Goal: Task Accomplishment & Management: Use online tool/utility

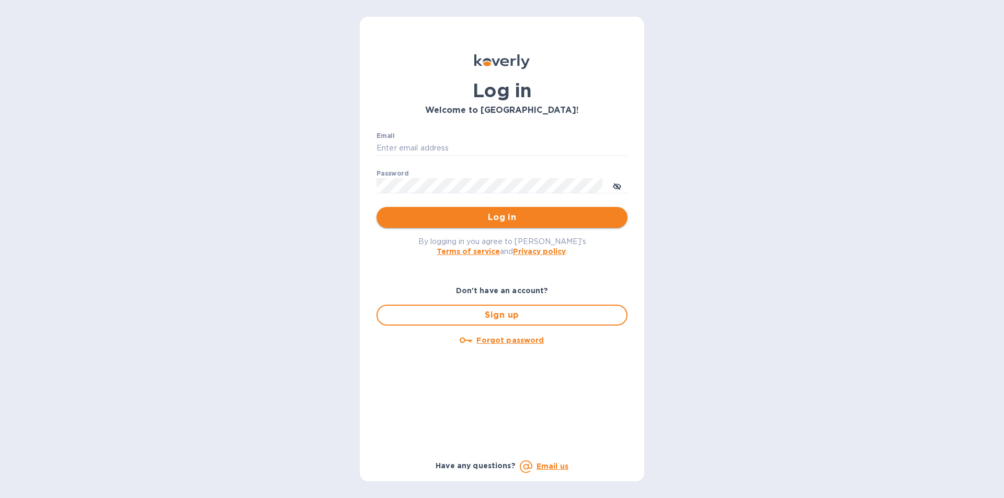
type input "[PERSON_NAME][EMAIL_ADDRESS][DOMAIN_NAME]"
click at [444, 215] on span "Log in" at bounding box center [502, 217] width 234 height 13
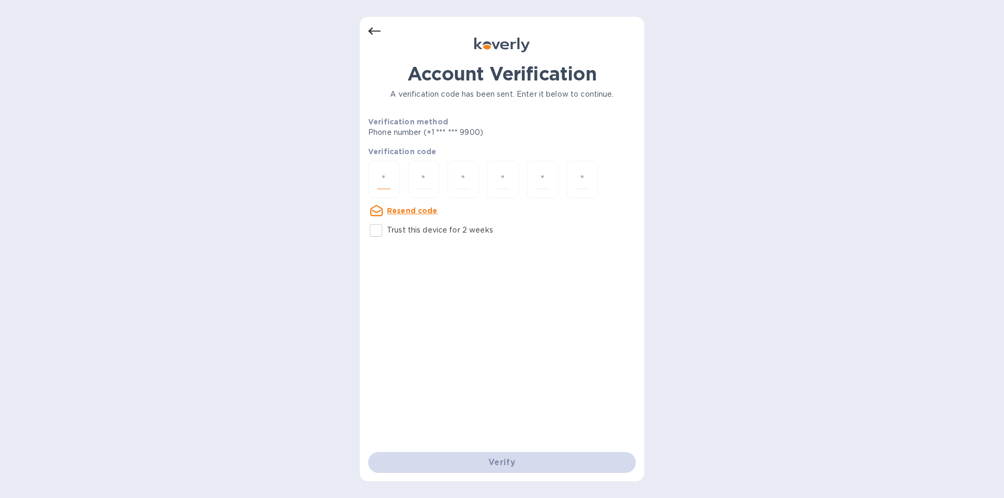
click at [378, 184] on input "number" at bounding box center [384, 179] width 14 height 19
type input "7"
type input "2"
type input "0"
type input "1"
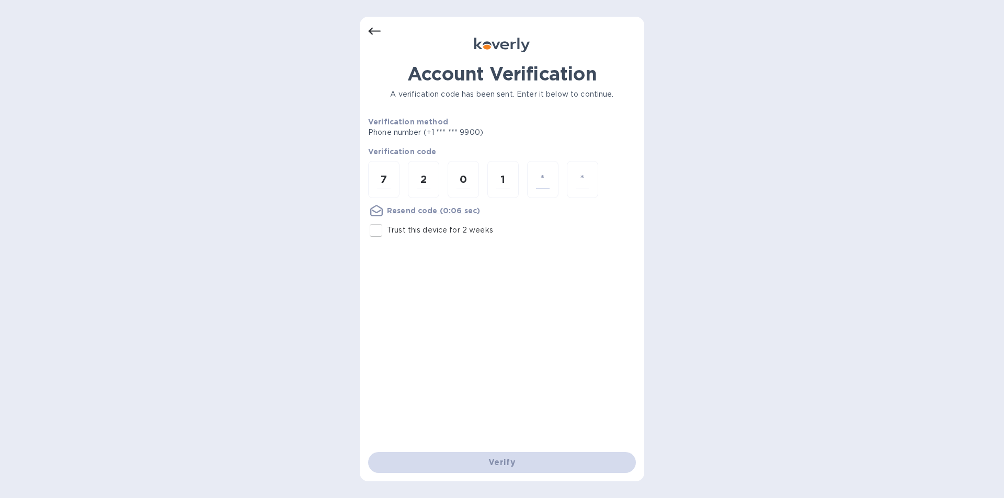
type input "2"
type input "4"
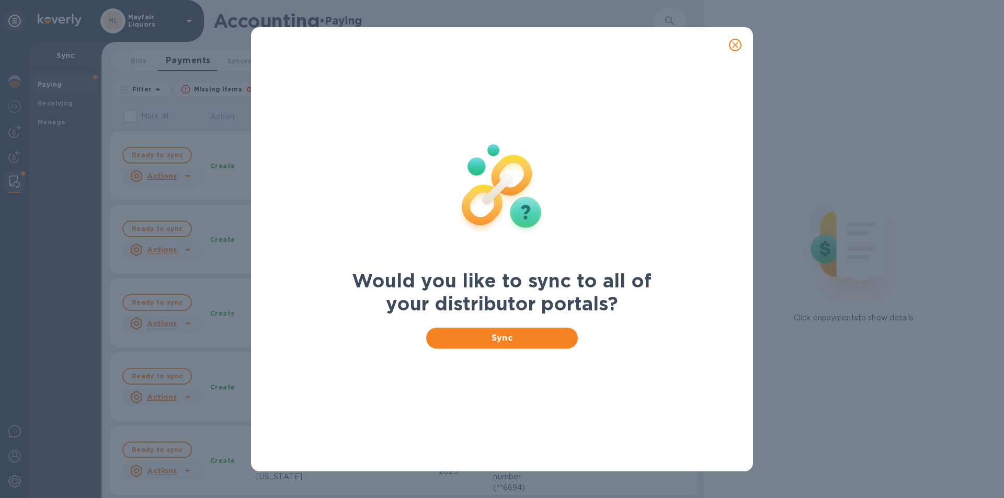
click at [738, 37] on button "close" at bounding box center [735, 44] width 25 height 25
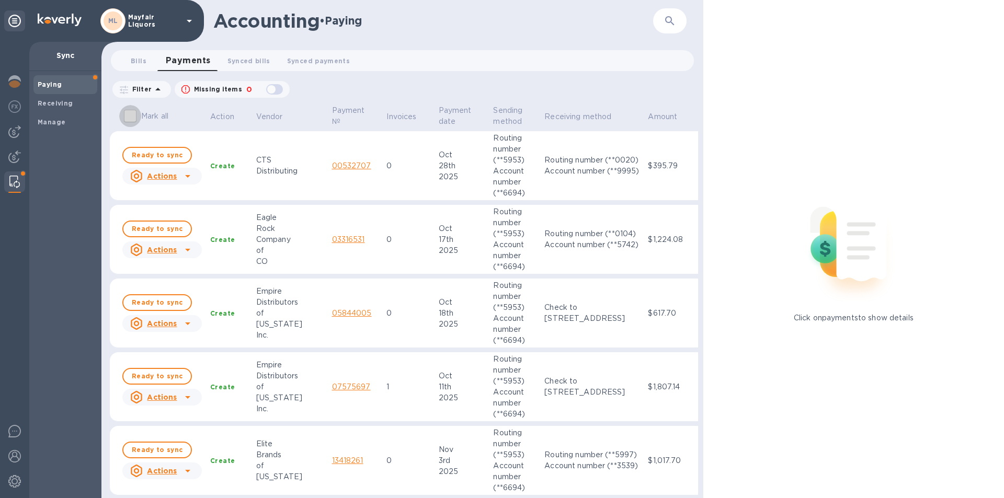
click at [131, 119] on input "Mark all" at bounding box center [130, 116] width 22 height 22
checkbox input "true"
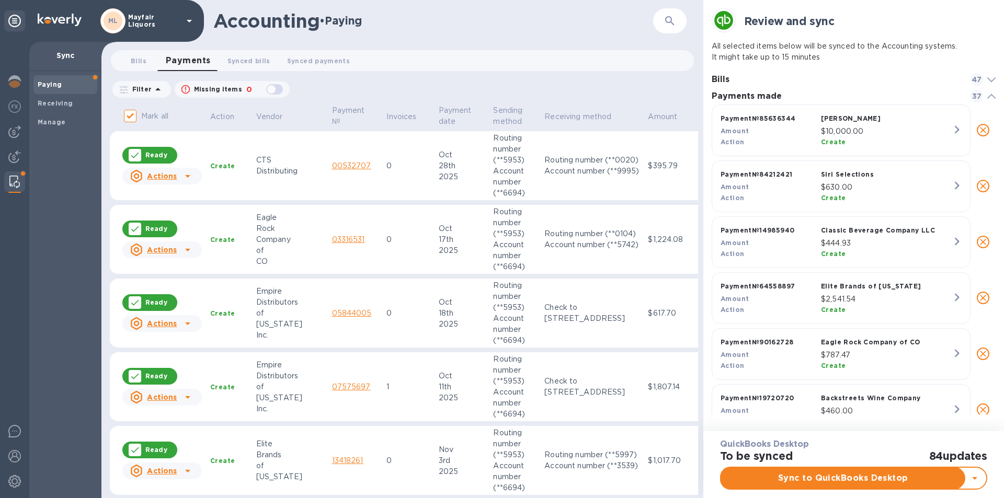
scroll to position [306, 284]
click at [849, 483] on span "Sync to QuickBooks Desktop" at bounding box center [842, 478] width 227 height 13
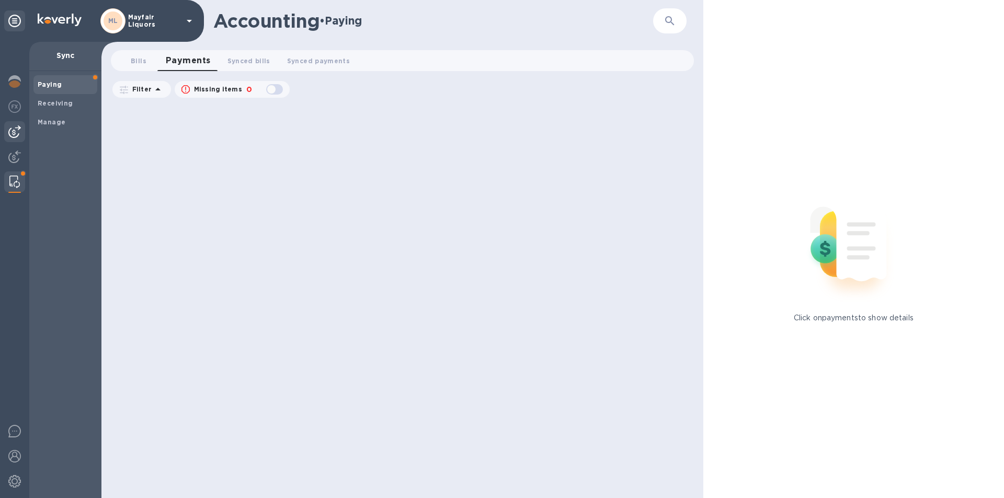
click at [9, 131] on img at bounding box center [14, 131] width 13 height 13
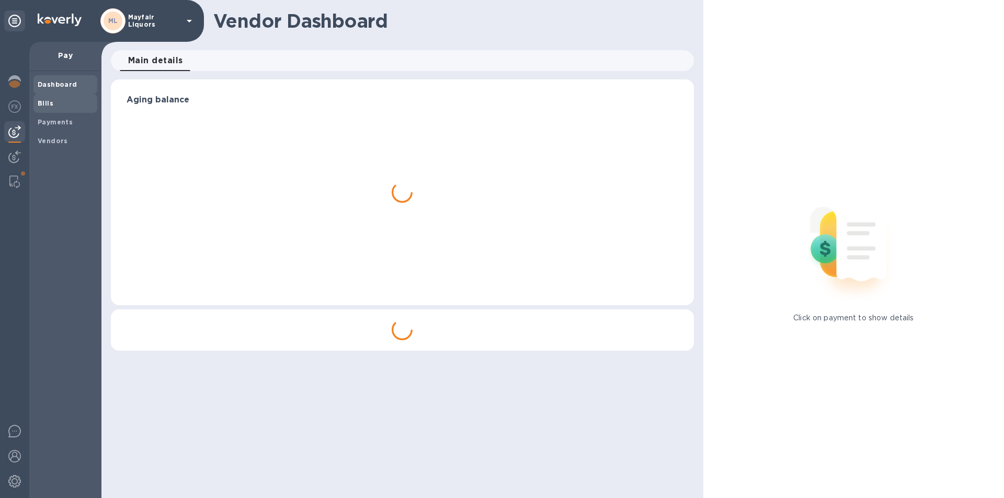
click at [54, 105] on span "Bills" at bounding box center [65, 103] width 55 height 10
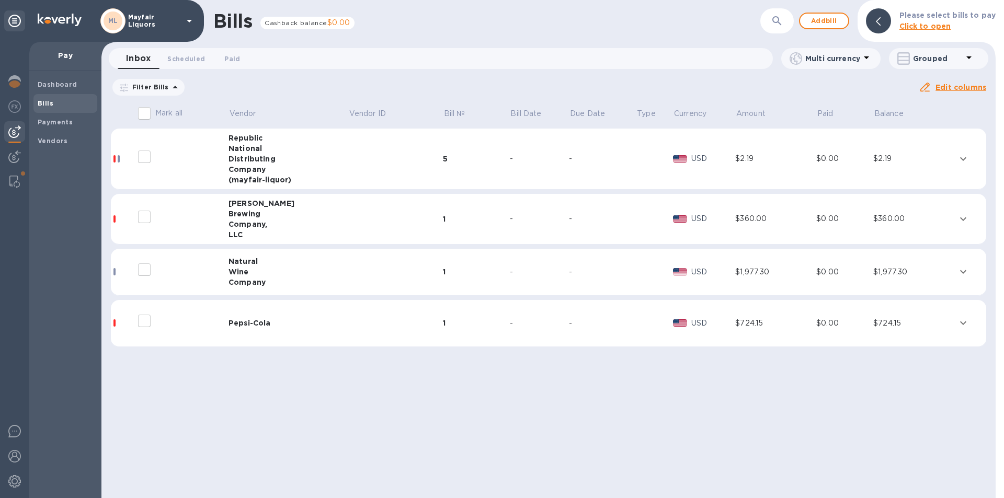
click at [965, 322] on icon "expand row" at bounding box center [963, 323] width 13 height 13
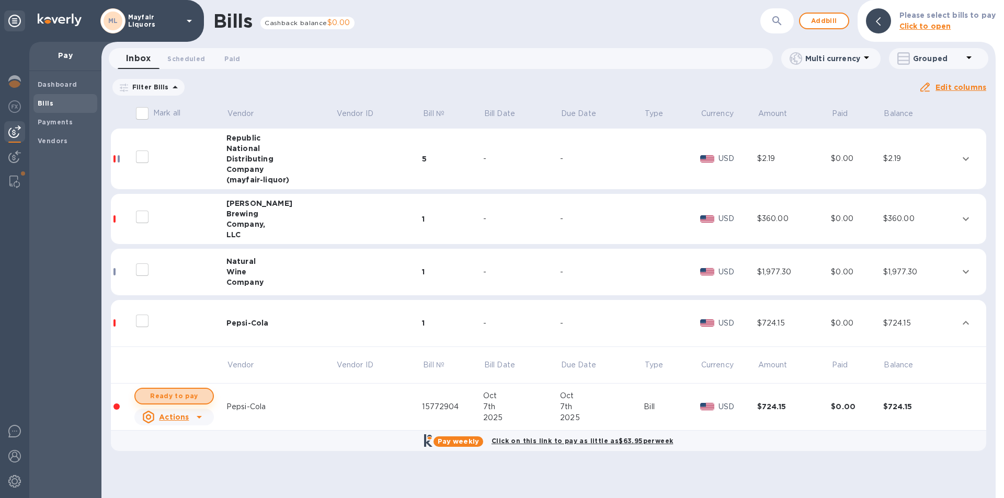
click at [182, 395] on span "Ready to pay" at bounding box center [174, 396] width 61 height 13
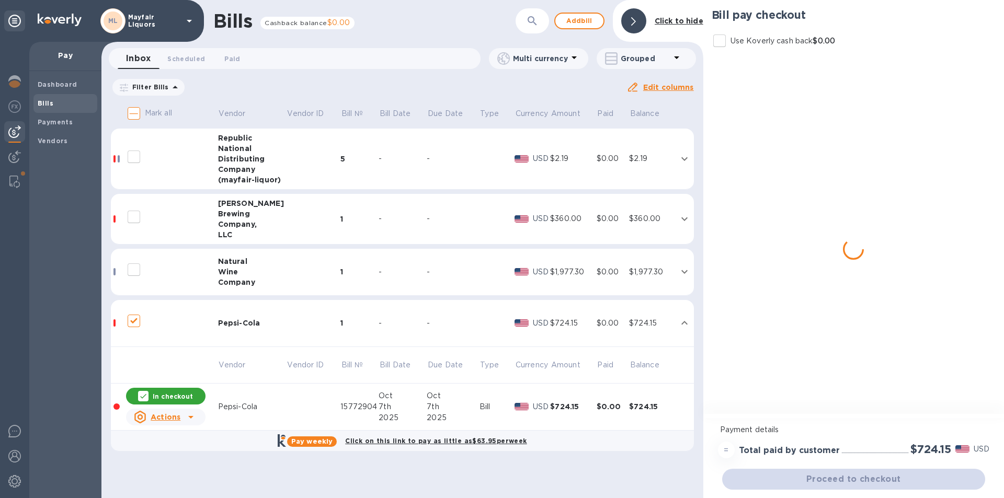
checkbox input "true"
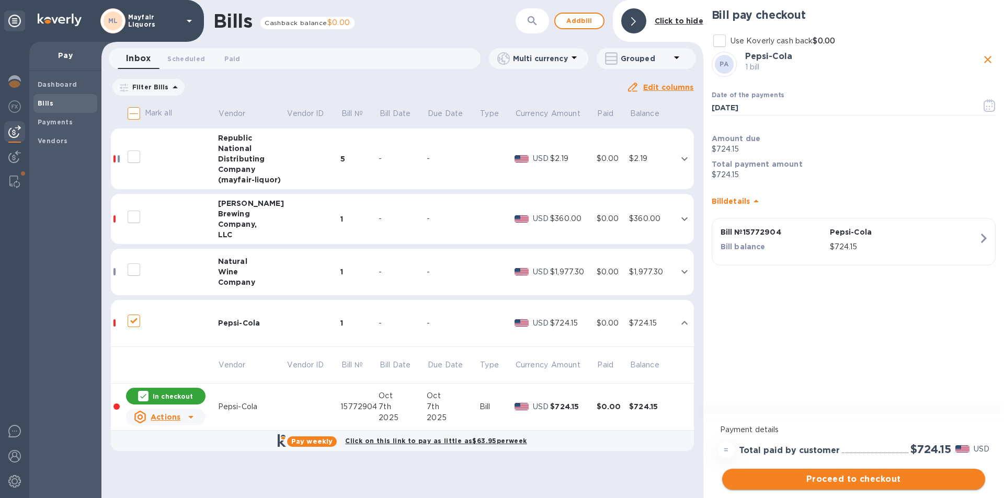
click at [835, 480] on span "Proceed to checkout" at bounding box center [853, 479] width 246 height 13
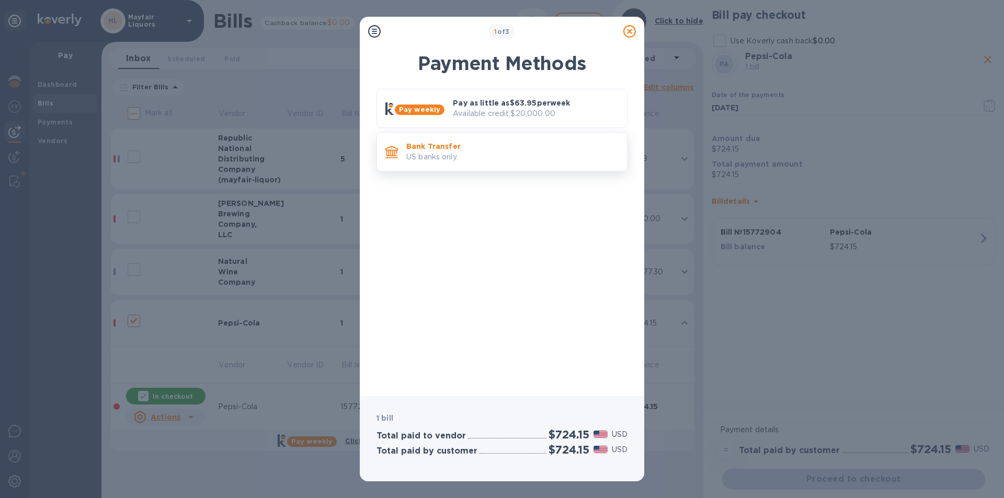
click at [455, 160] on p "US banks only." at bounding box center [512, 157] width 212 height 11
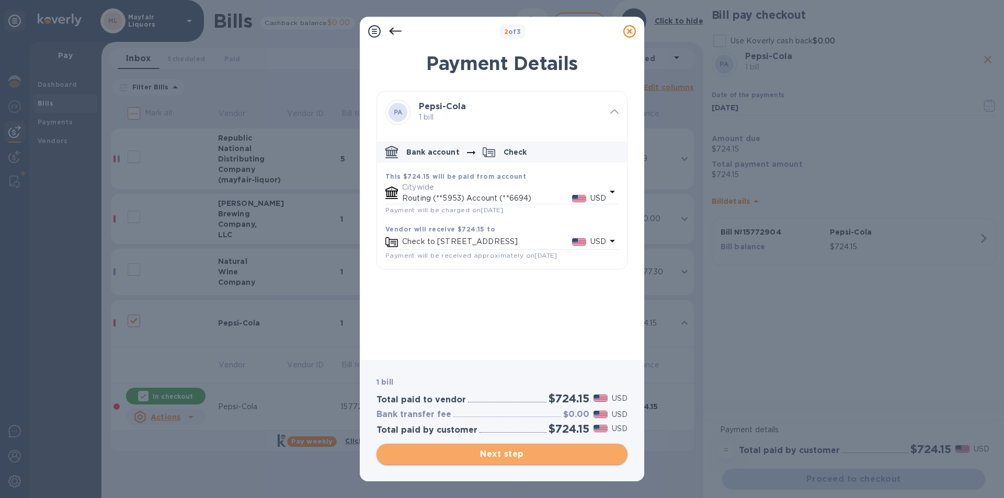
click at [523, 456] on span "Next step" at bounding box center [502, 454] width 234 height 13
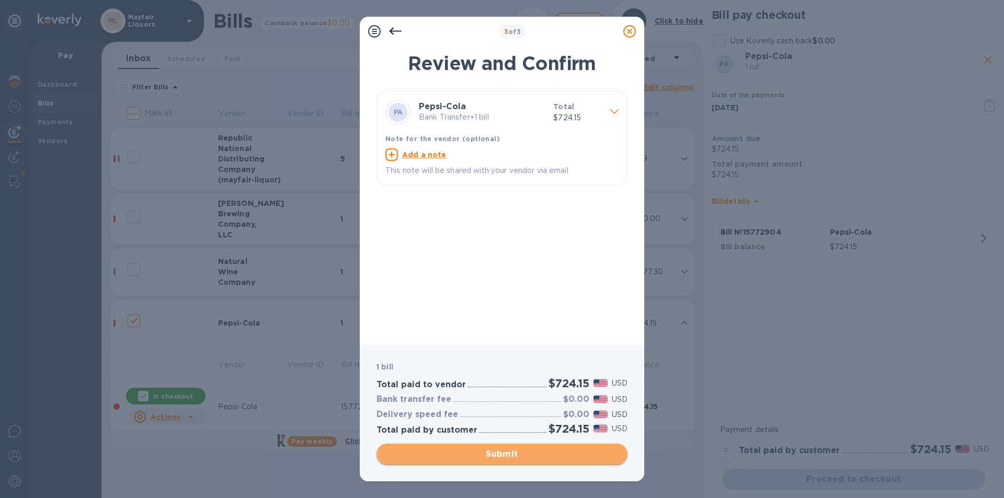
click at [519, 449] on span "Submit" at bounding box center [502, 454] width 234 height 13
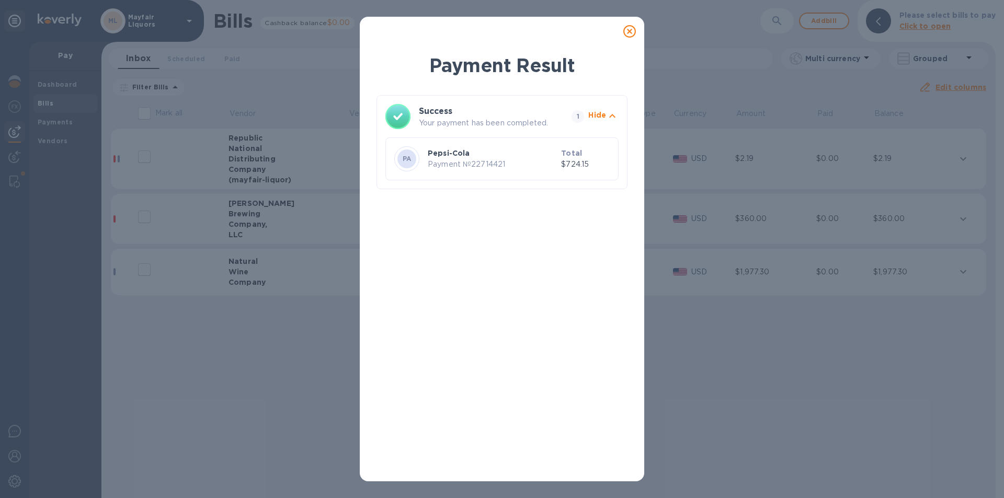
click at [629, 31] on icon at bounding box center [629, 31] width 13 height 13
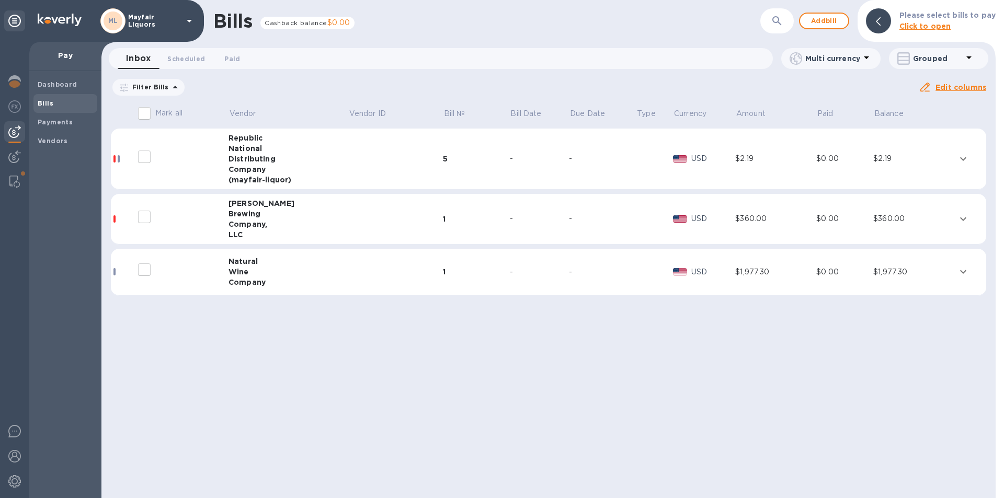
click at [743, 221] on div "$360.00" at bounding box center [775, 218] width 81 height 11
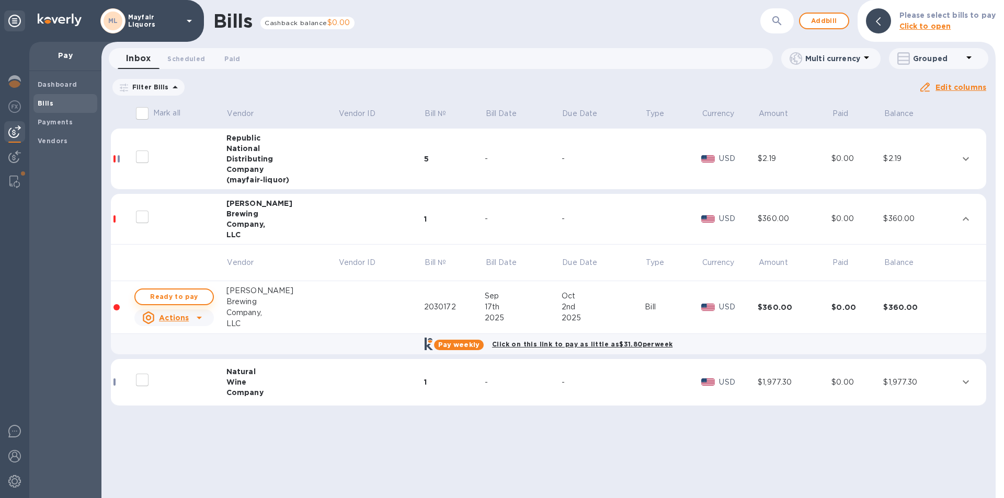
click at [164, 300] on span "Ready to pay" at bounding box center [174, 297] width 61 height 13
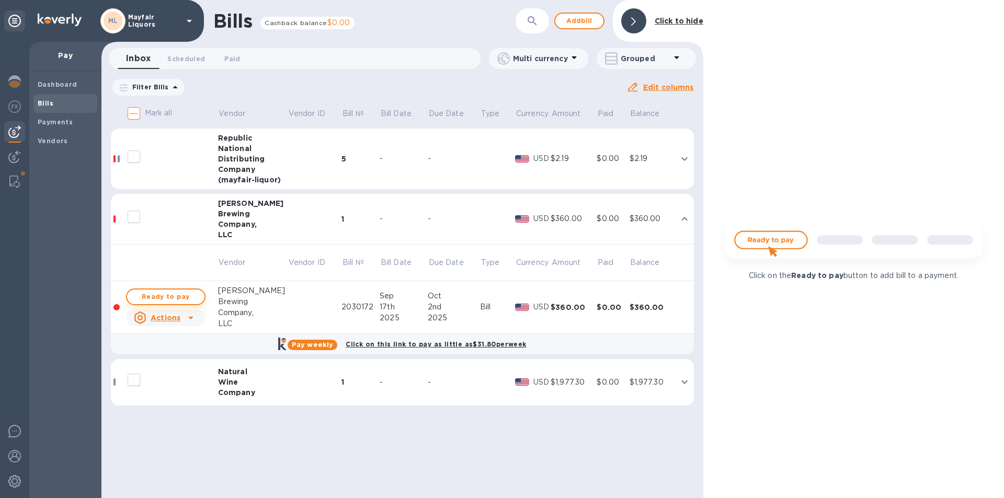
checkbox input "true"
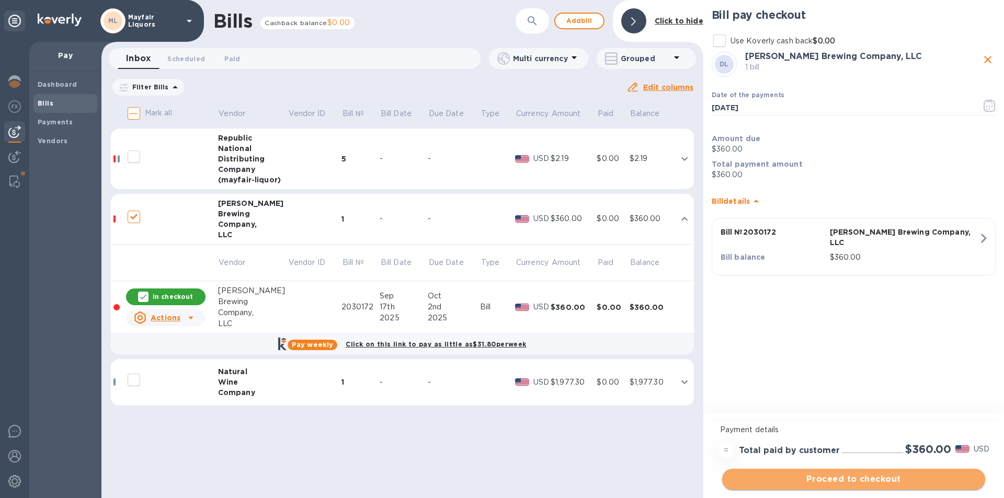
click at [795, 478] on span "Proceed to checkout" at bounding box center [853, 479] width 246 height 13
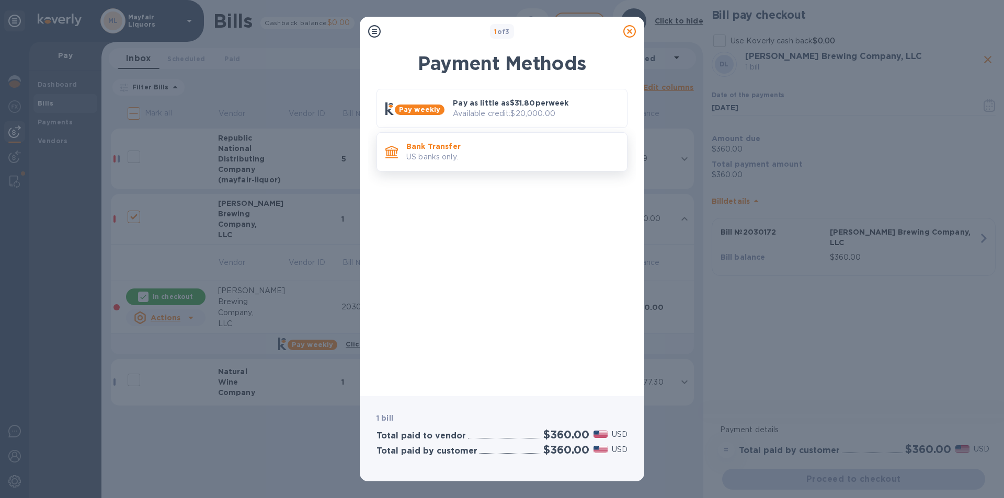
click at [500, 157] on p "US banks only." at bounding box center [512, 157] width 212 height 11
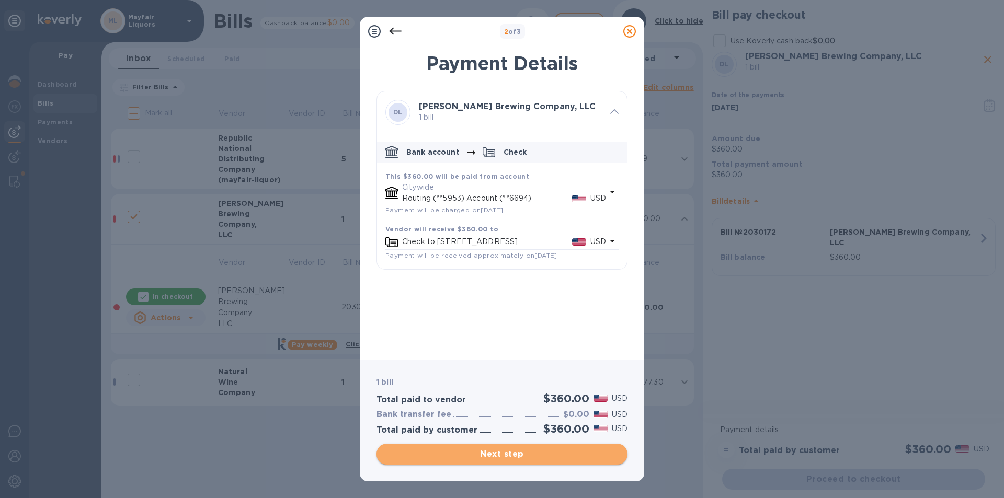
click at [525, 456] on span "Next step" at bounding box center [502, 454] width 234 height 13
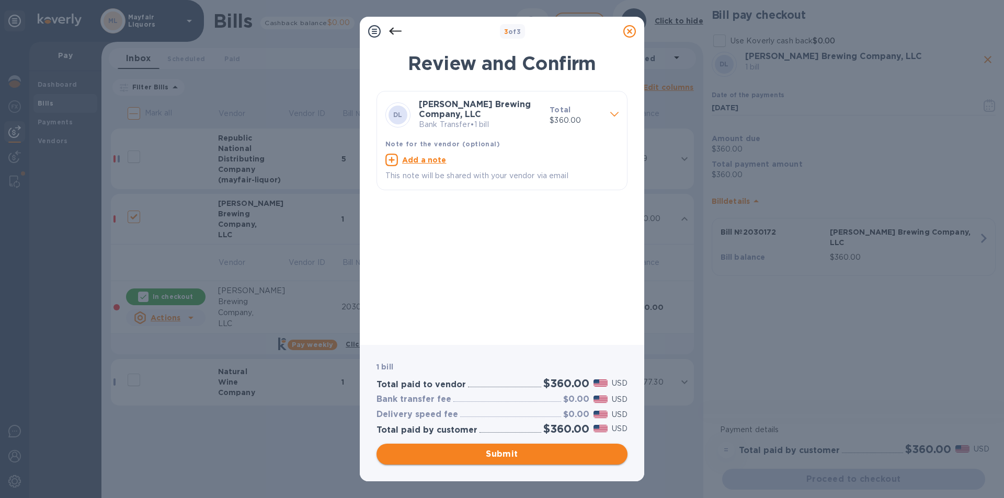
click at [525, 456] on span "Submit" at bounding box center [502, 454] width 234 height 13
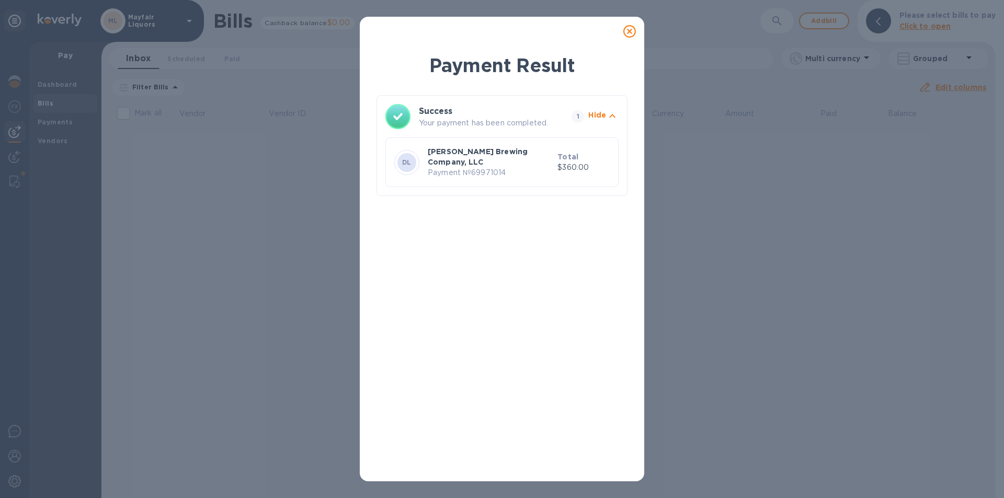
click at [629, 34] on icon at bounding box center [629, 31] width 13 height 13
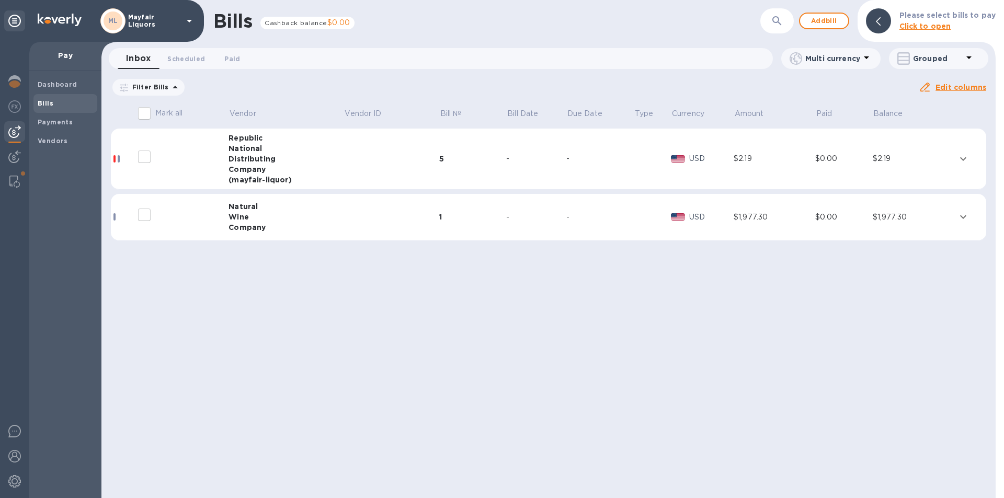
click at [971, 215] on td at bounding box center [970, 217] width 32 height 47
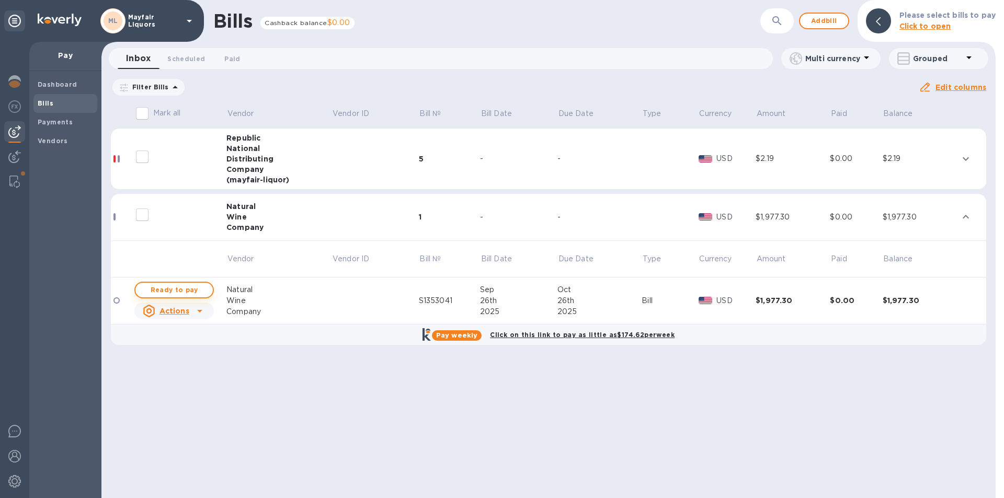
click at [187, 289] on span "Ready to pay" at bounding box center [174, 290] width 61 height 13
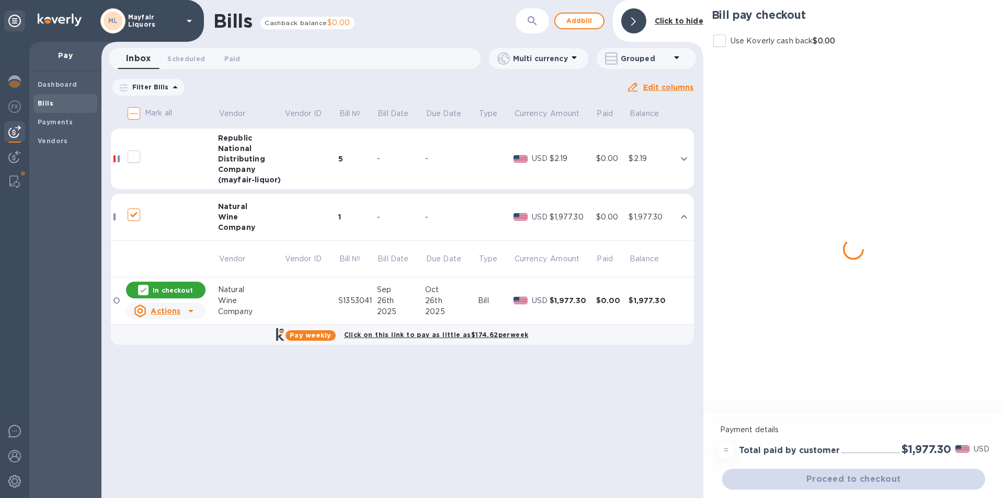
checkbox input "true"
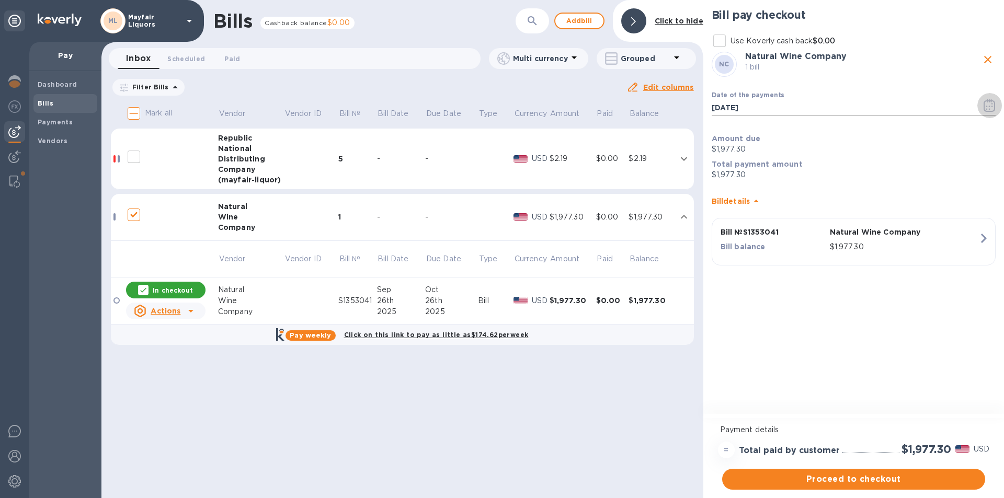
click at [987, 99] on icon "button" at bounding box center [990, 105] width 12 height 13
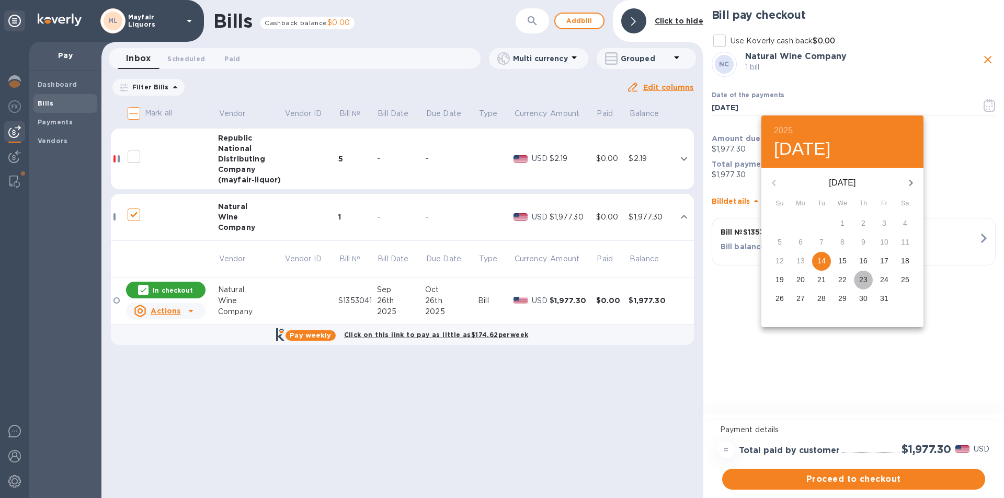
click at [858, 279] on span "23" at bounding box center [863, 280] width 19 height 10
type input "[DATE]"
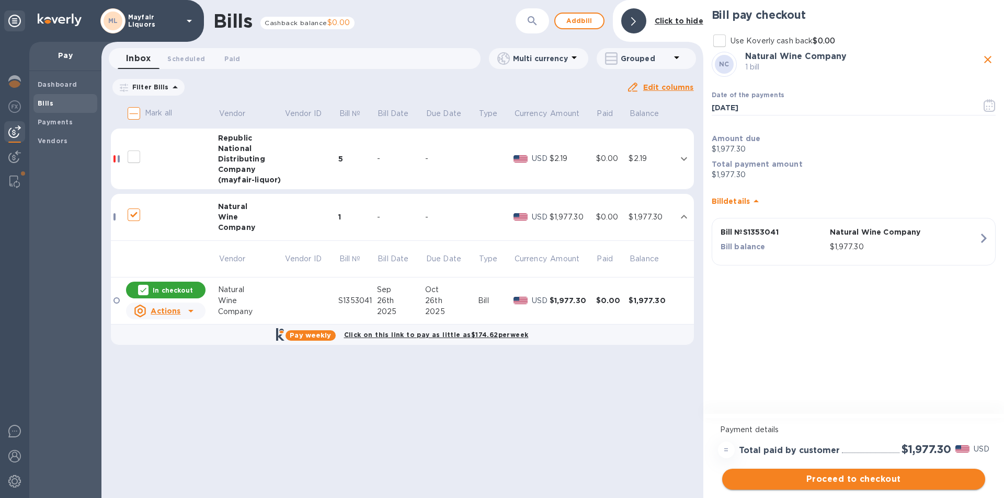
click at [831, 479] on span "Proceed to checkout" at bounding box center [853, 479] width 246 height 13
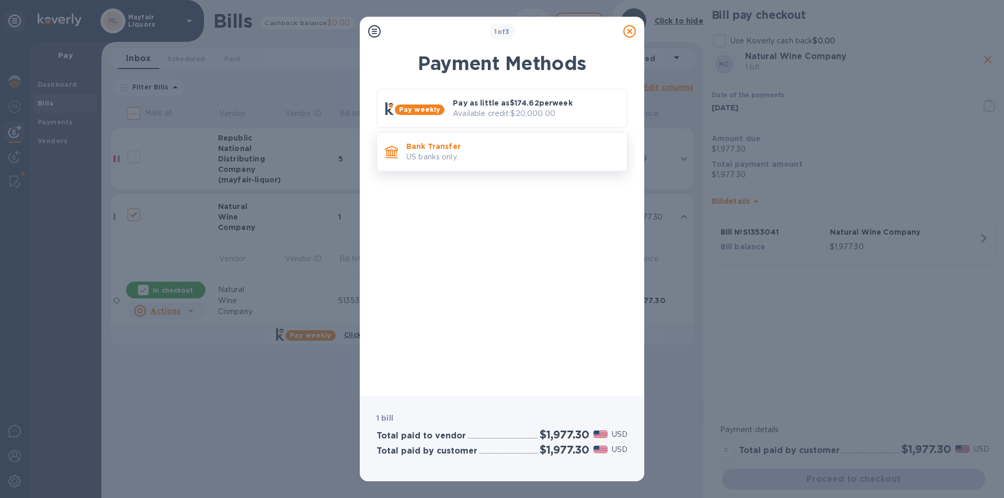
click at [500, 146] on p "Bank Transfer" at bounding box center [512, 146] width 212 height 10
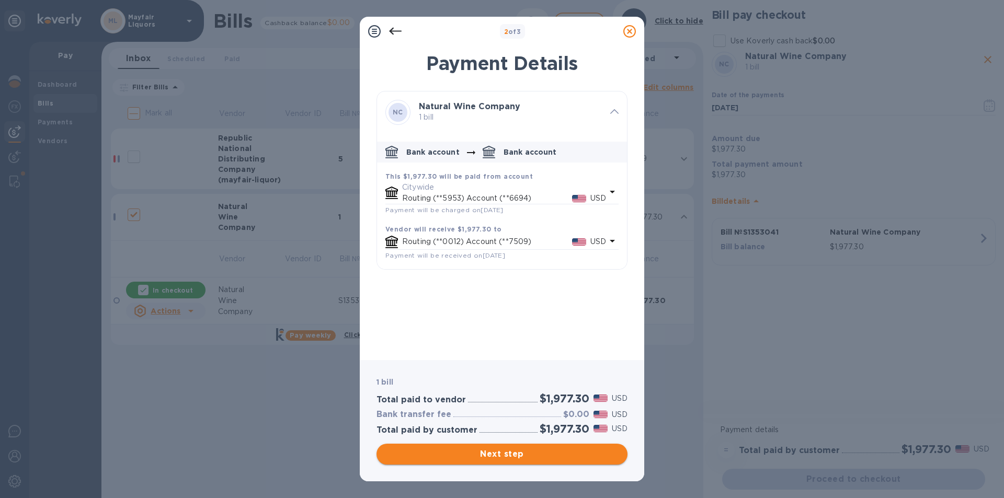
click at [521, 451] on span "Next step" at bounding box center [502, 454] width 234 height 13
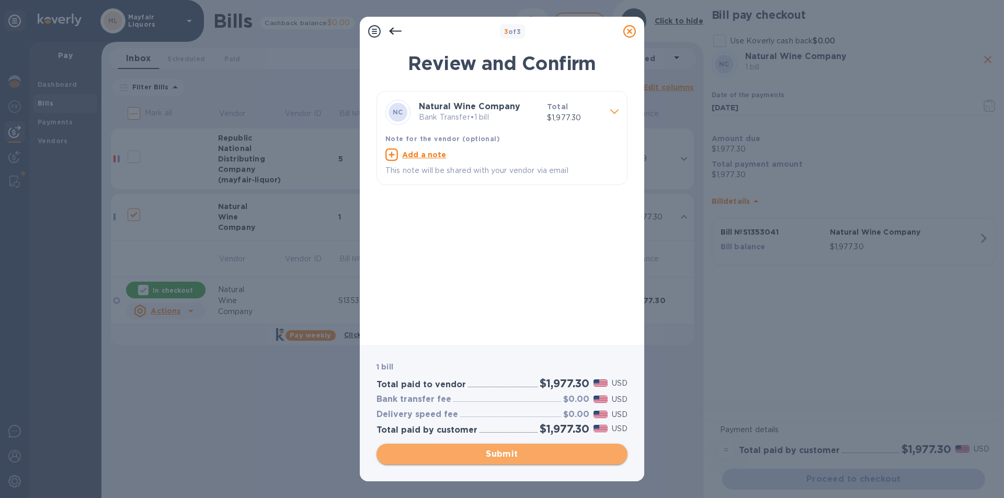
click at [517, 448] on span "Submit" at bounding box center [502, 454] width 234 height 13
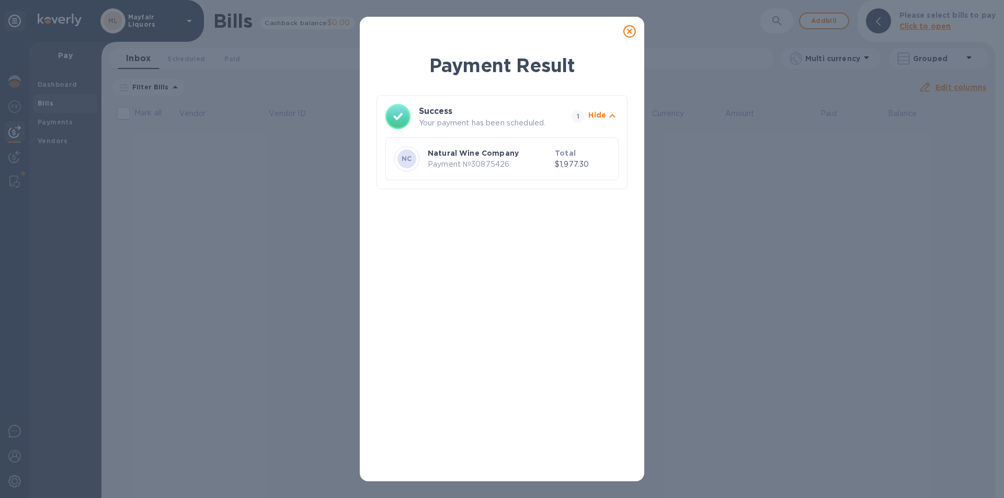
drag, startPoint x: 517, startPoint y: 448, endPoint x: 625, endPoint y: 31, distance: 431.2
click at [625, 31] on icon at bounding box center [629, 31] width 13 height 13
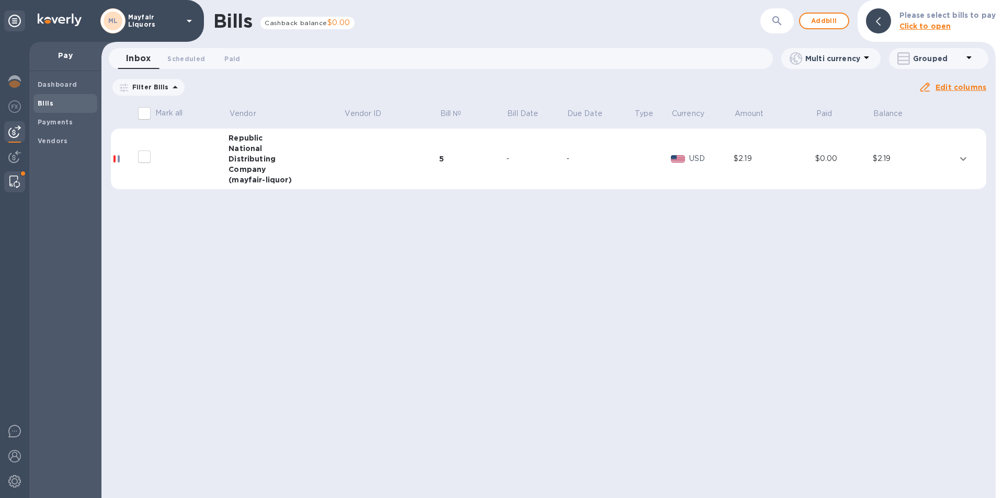
click at [17, 181] on img at bounding box center [14, 182] width 10 height 13
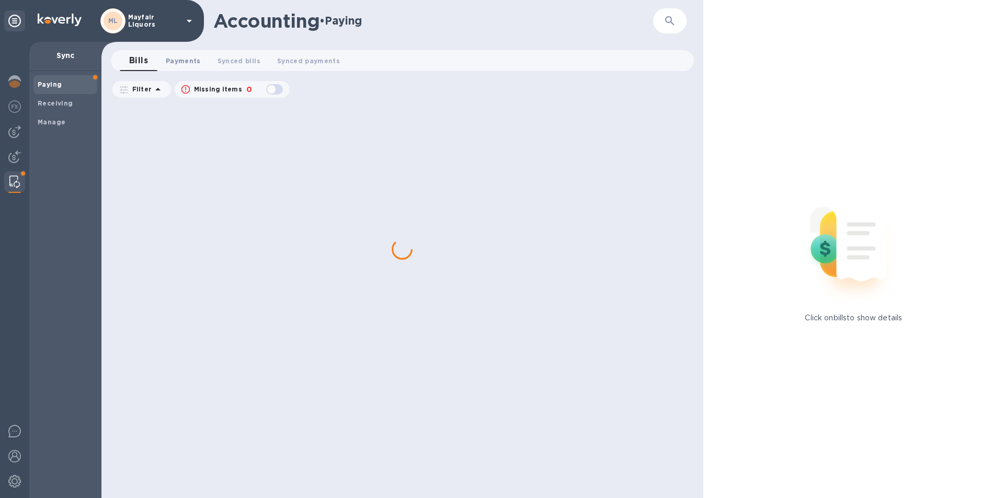
click at [172, 58] on span "Payments 0" at bounding box center [183, 60] width 35 height 11
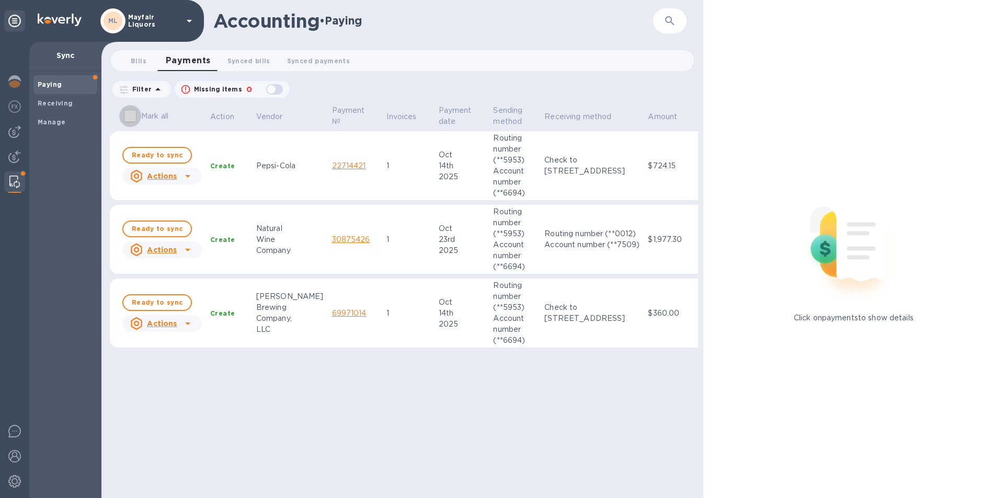
click at [126, 114] on input "Mark all" at bounding box center [130, 116] width 22 height 22
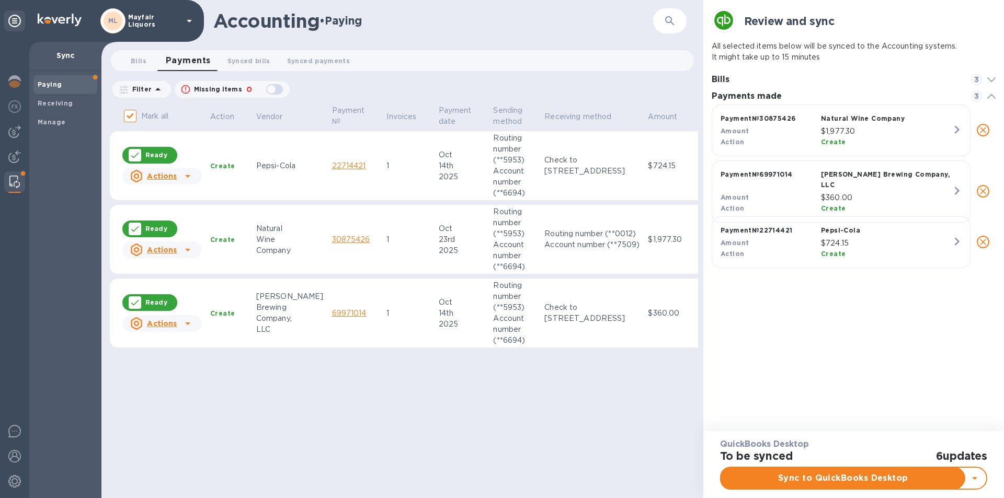
scroll to position [162, 284]
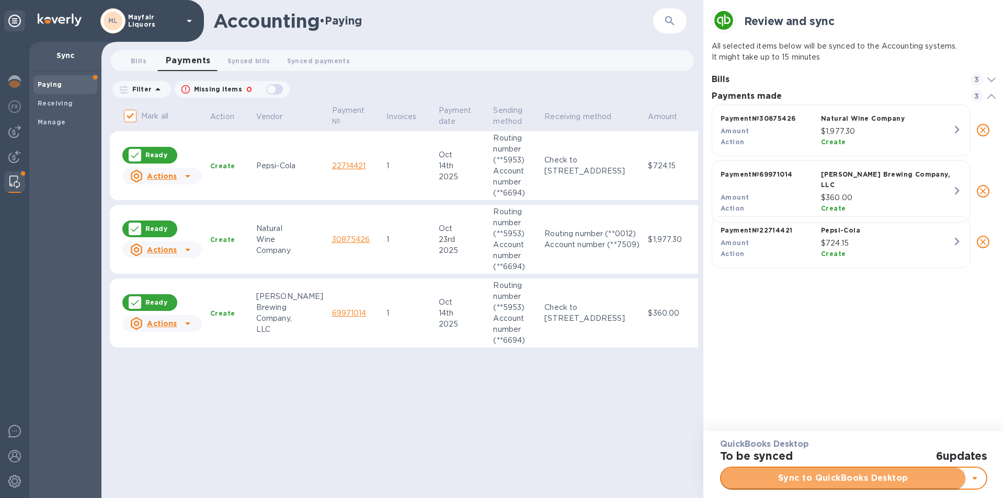
click at [870, 479] on span "Sync to QuickBooks Desktop" at bounding box center [842, 478] width 227 height 13
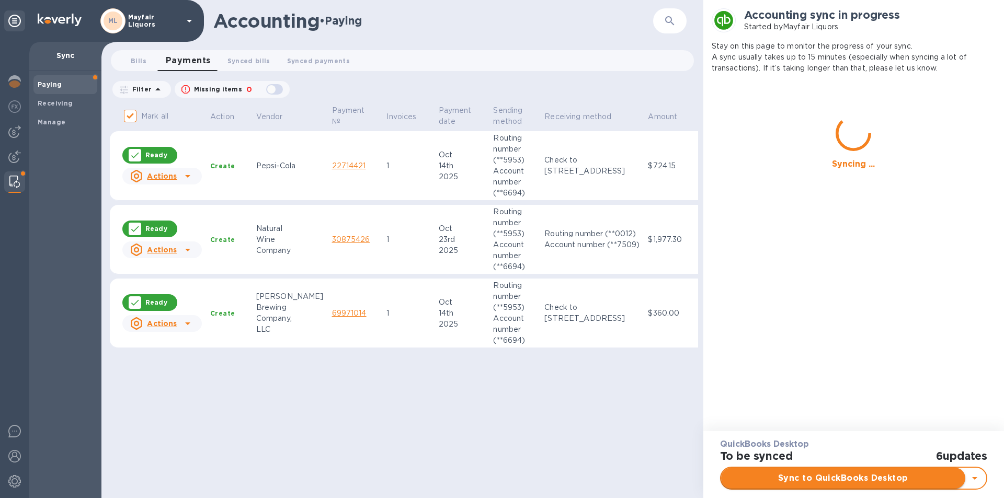
checkbox input "false"
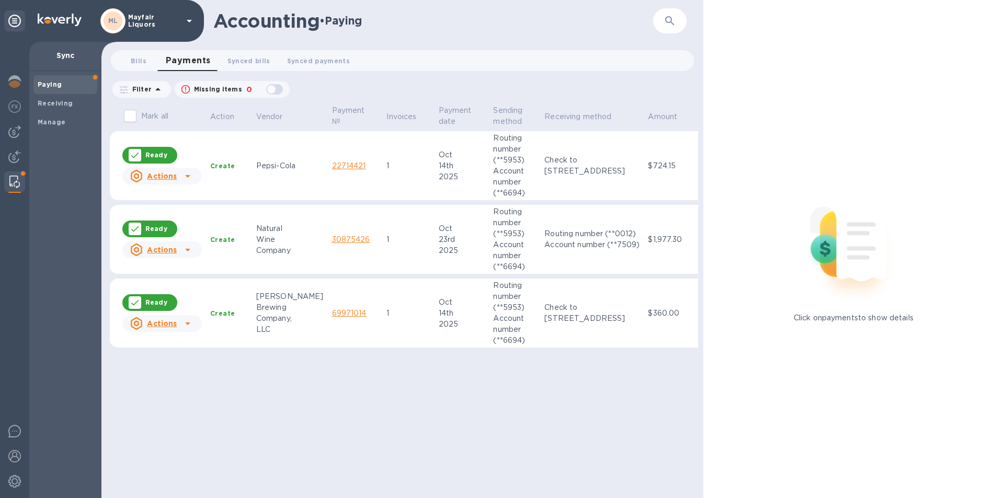
click at [870, 479] on div "Click on payments to show details" at bounding box center [853, 249] width 301 height 498
